Goal: Task Accomplishment & Management: Manage account settings

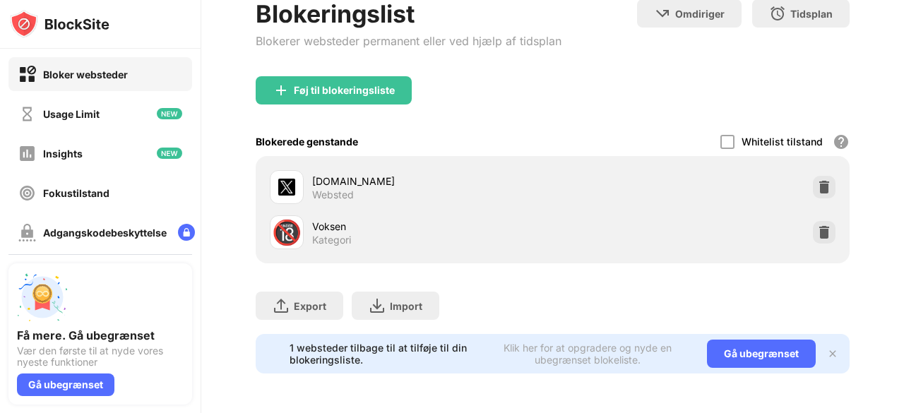
scroll to position [154, 0]
click at [820, 225] on img at bounding box center [824, 232] width 14 height 14
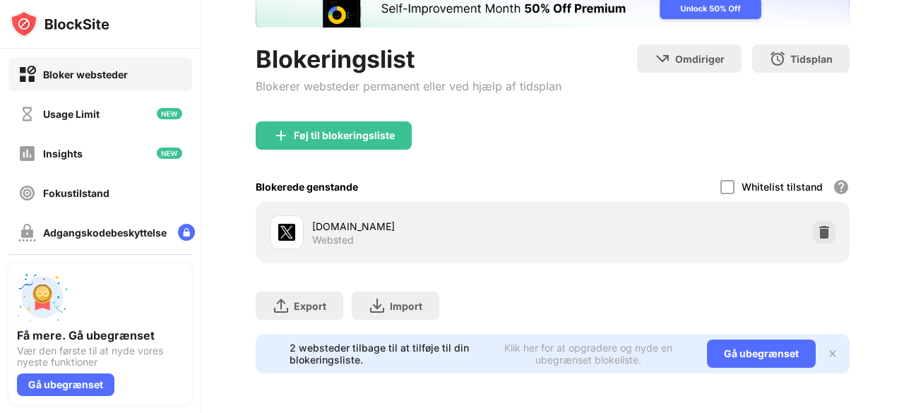
scroll to position [109, 0]
click at [820, 225] on img at bounding box center [824, 232] width 14 height 14
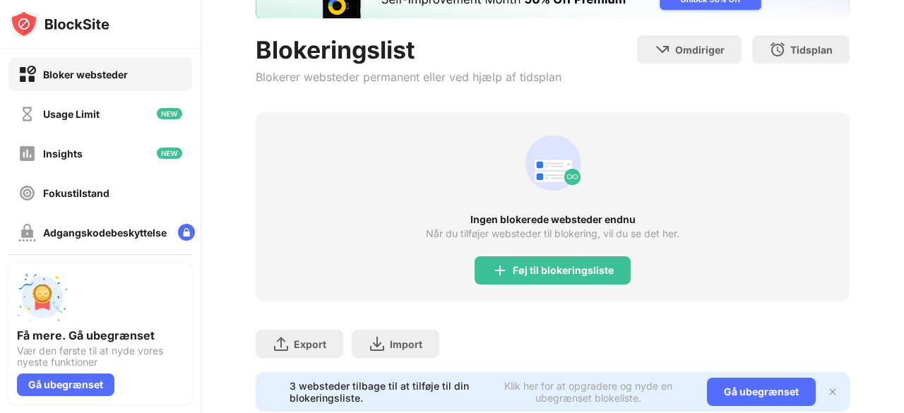
scroll to position [154, 0]
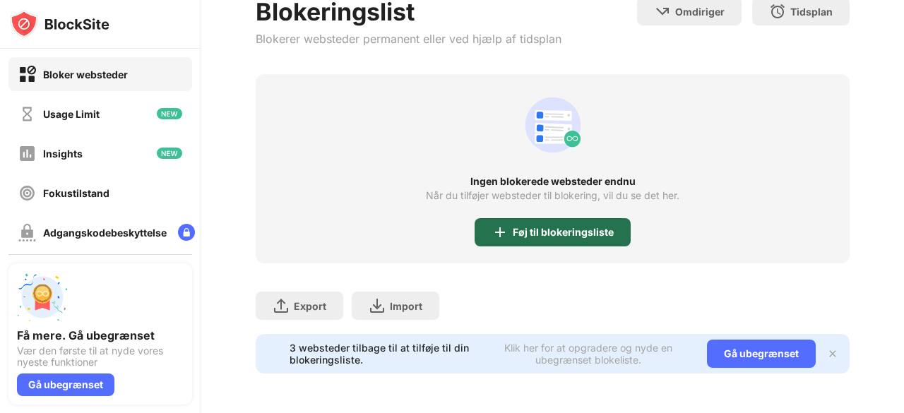
click at [543, 218] on div "Føj til blokeringsliste" at bounding box center [553, 232] width 156 height 28
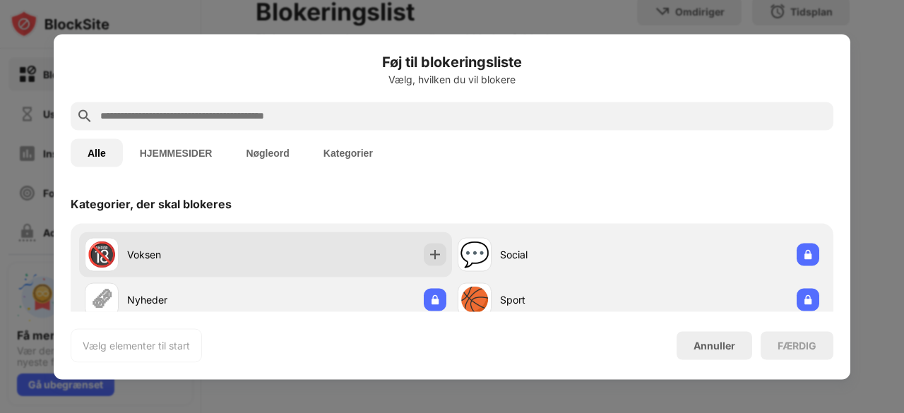
scroll to position [46, 0]
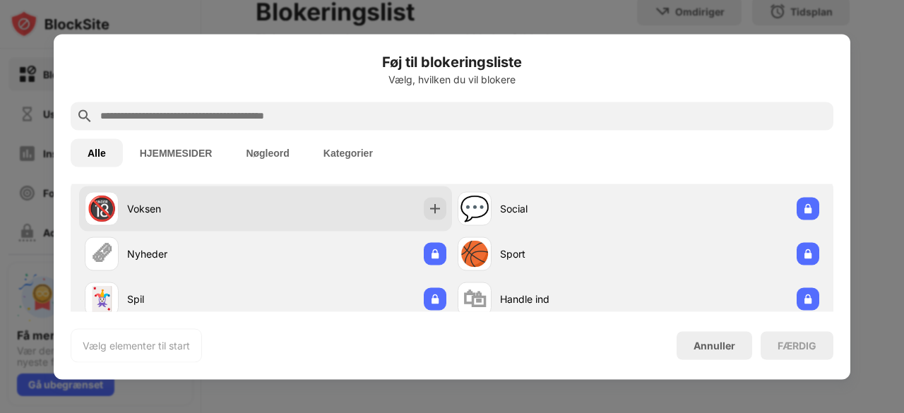
click at [413, 203] on div "🔞 Voksen" at bounding box center [265, 208] width 373 height 45
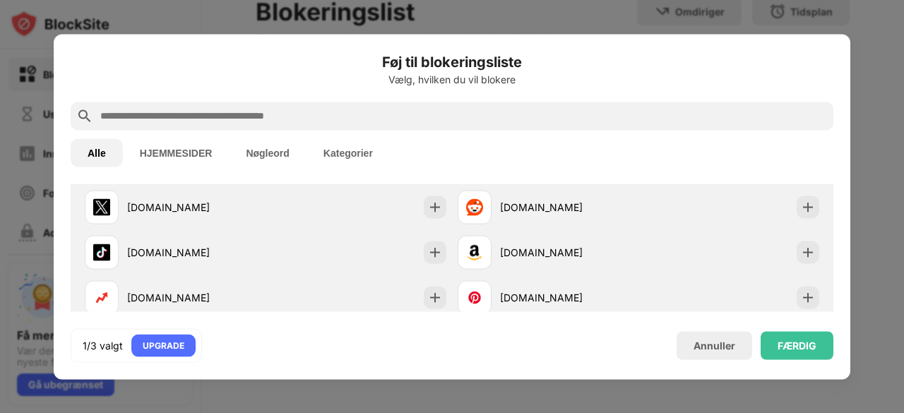
scroll to position [329, 0]
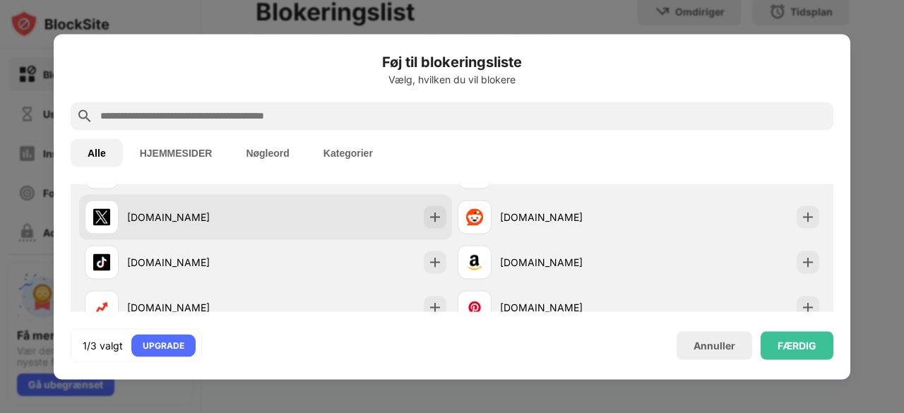
click at [422, 230] on div "[DOMAIN_NAME]" at bounding box center [265, 216] width 373 height 45
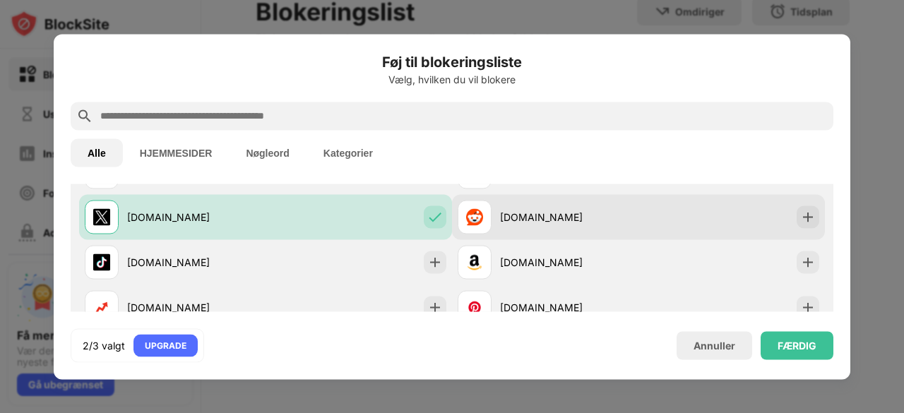
scroll to position [0, 0]
click at [769, 218] on div "[DOMAIN_NAME]" at bounding box center [638, 216] width 373 height 45
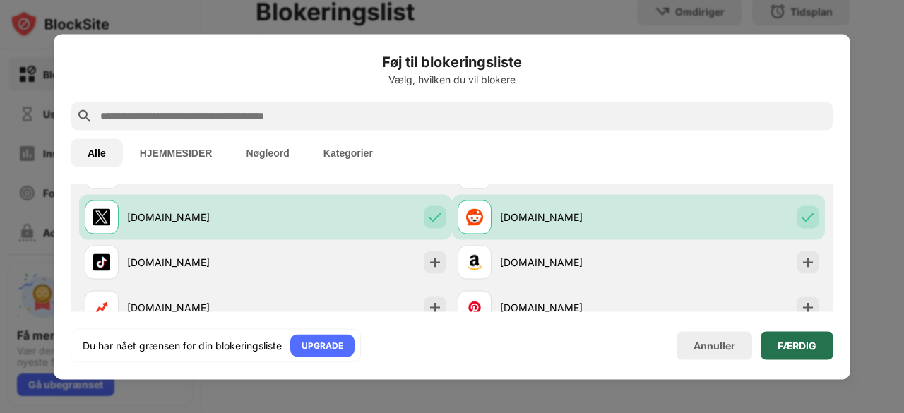
click at [795, 343] on div "FÆRDIG" at bounding box center [797, 345] width 39 height 11
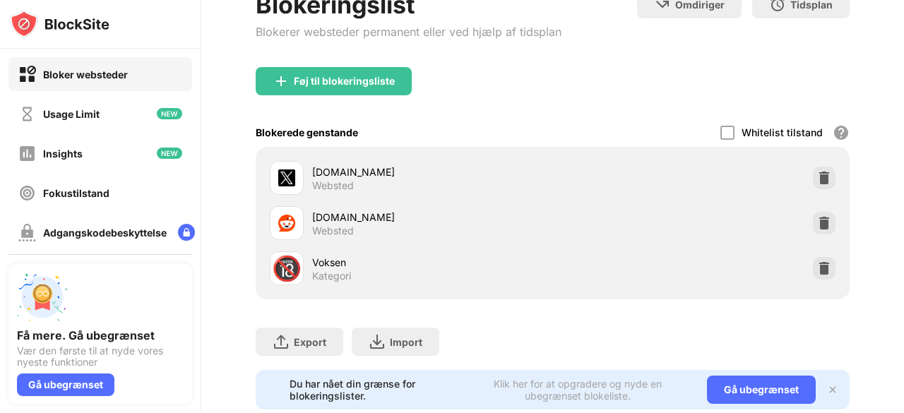
scroll to position [351, 0]
